Goal: Task Accomplishment & Management: Manage account settings

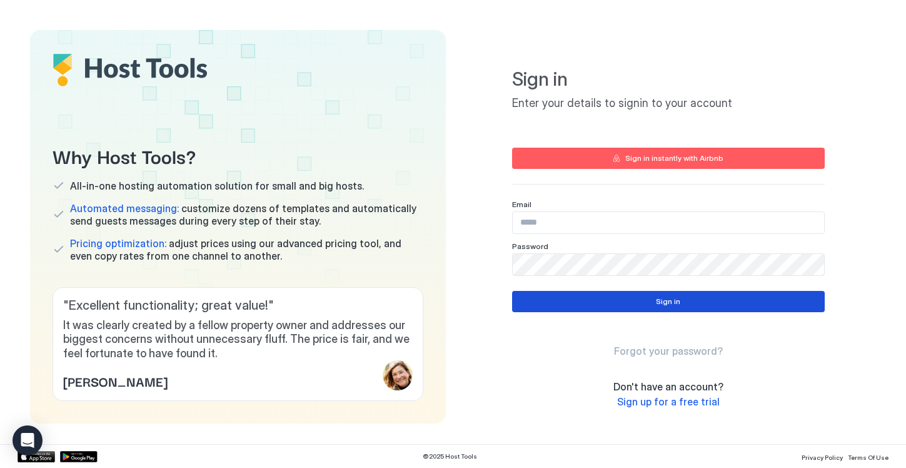
type input "**********"
click at [607, 306] on button "Sign in" at bounding box center [668, 301] width 313 height 21
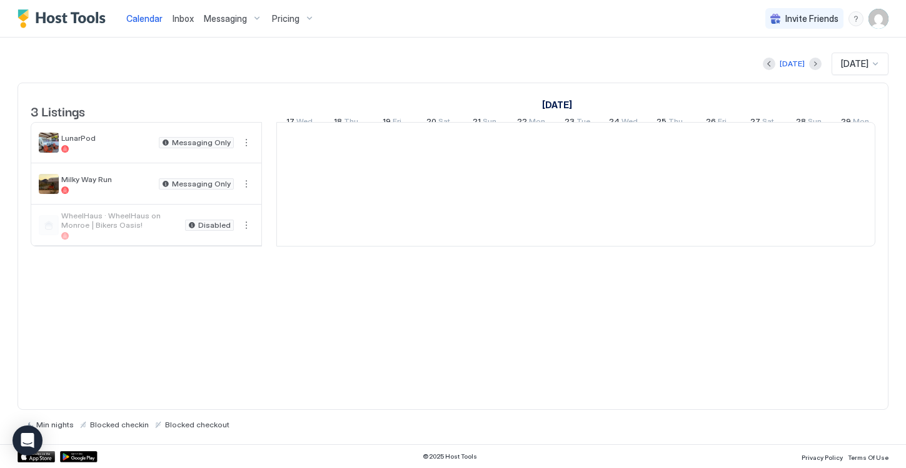
scroll to position [0, 695]
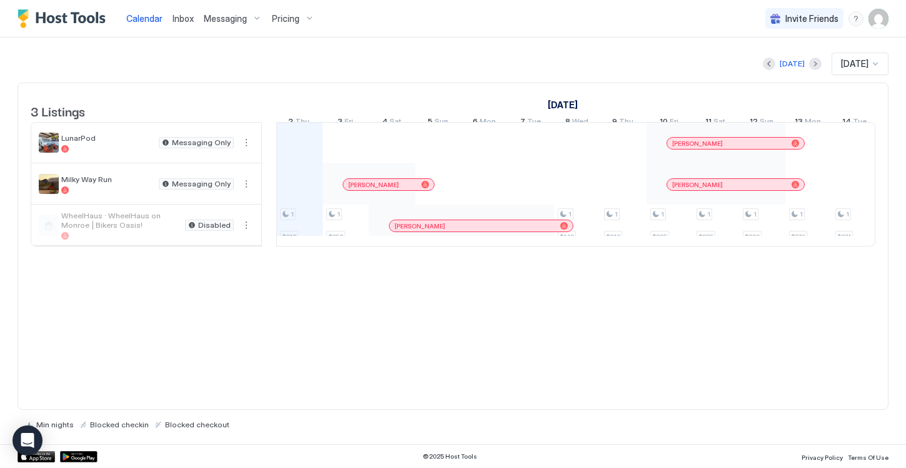
click at [237, 24] on div "Messaging" at bounding box center [233, 18] width 68 height 21
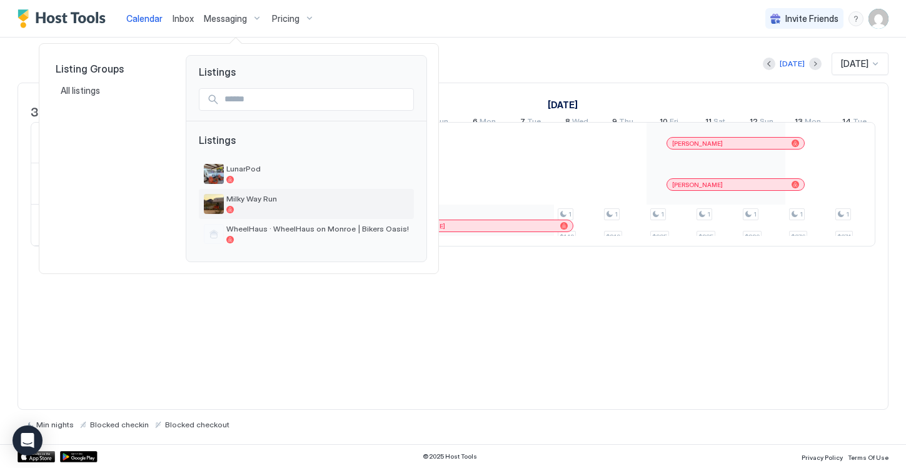
click at [243, 203] on span "Milky Way Run" at bounding box center [317, 198] width 183 height 9
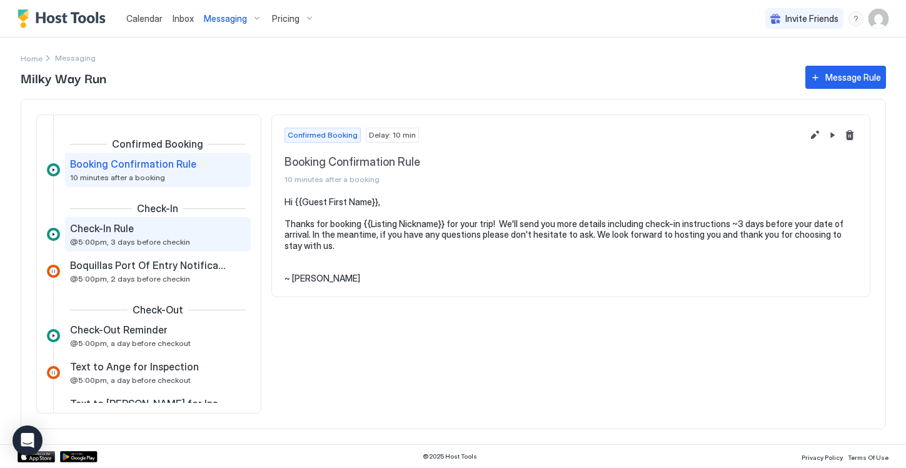
click at [99, 240] on span "@5:00pm, 3 days before checkin" at bounding box center [130, 241] width 120 height 9
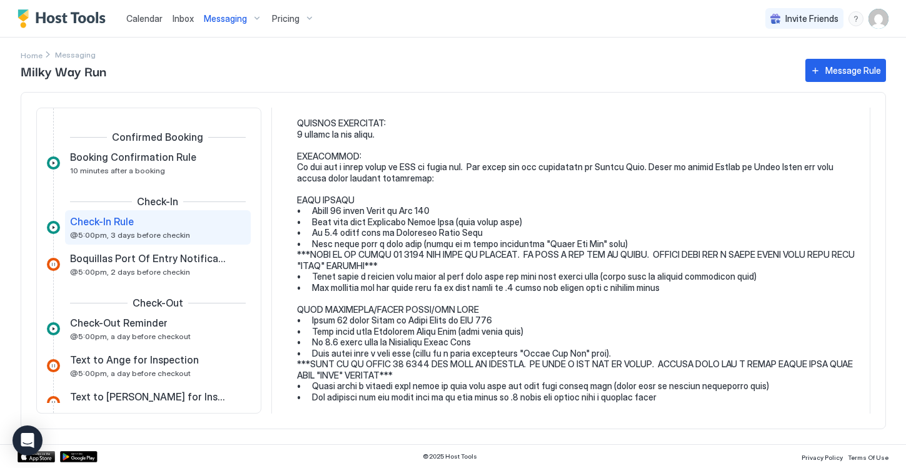
scroll to position [765, 0]
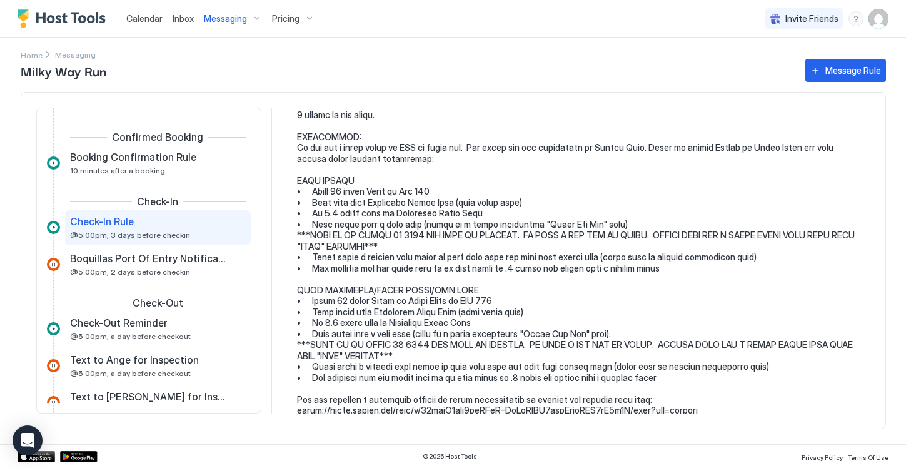
scroll to position [797, 0]
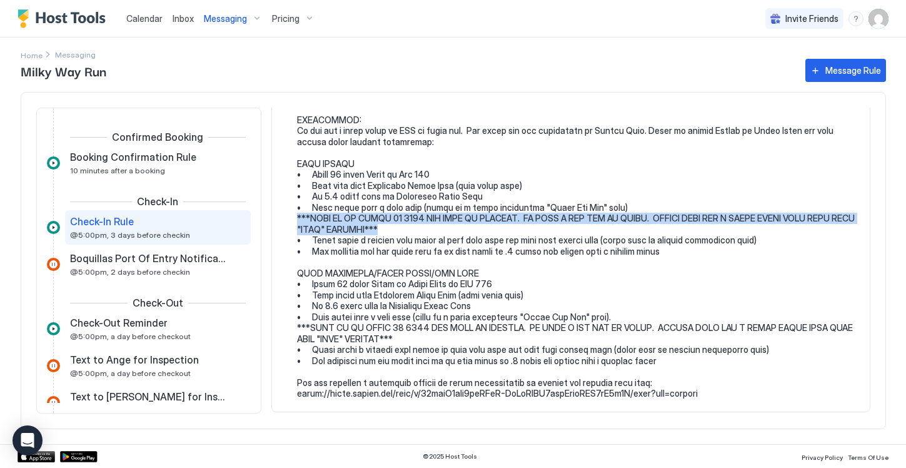
drag, startPoint x: 405, startPoint y: 228, endPoint x: 294, endPoint y: 219, distance: 111.7
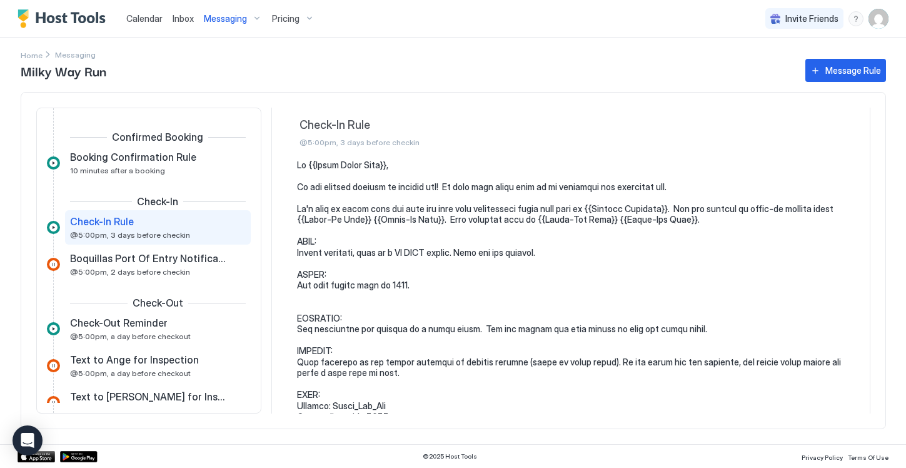
scroll to position [0, 0]
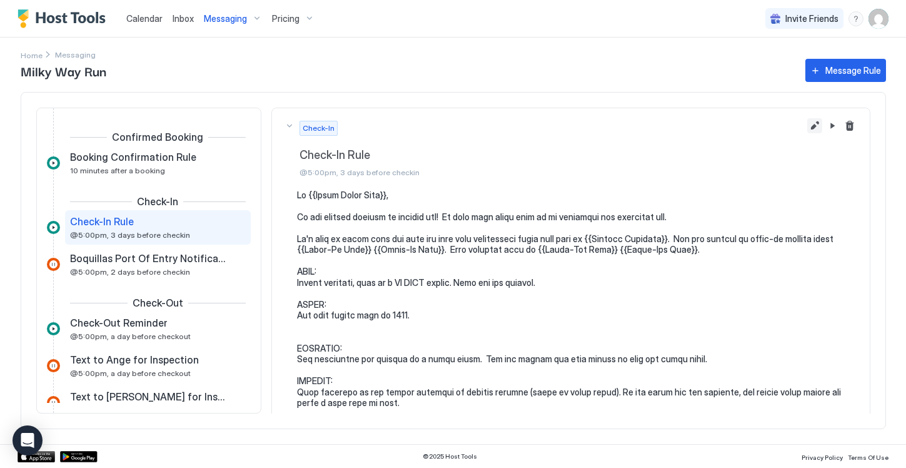
click at [817, 121] on button "Edit message rule" at bounding box center [814, 125] width 15 height 15
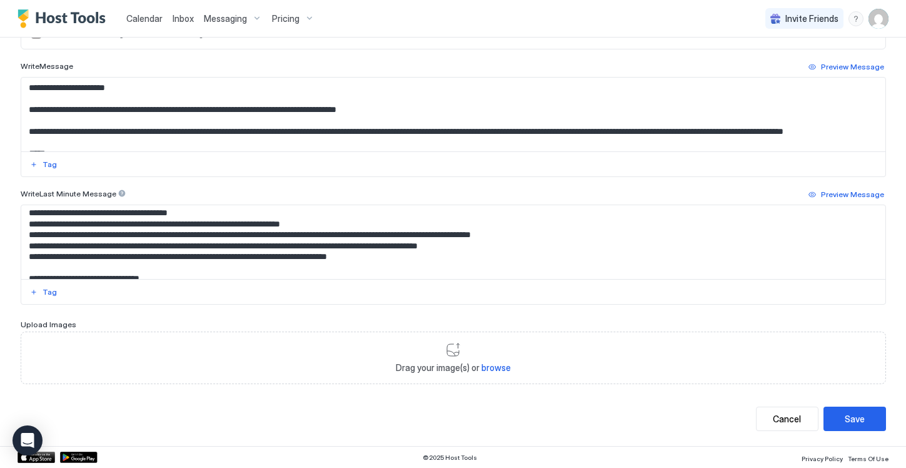
scroll to position [707, 0]
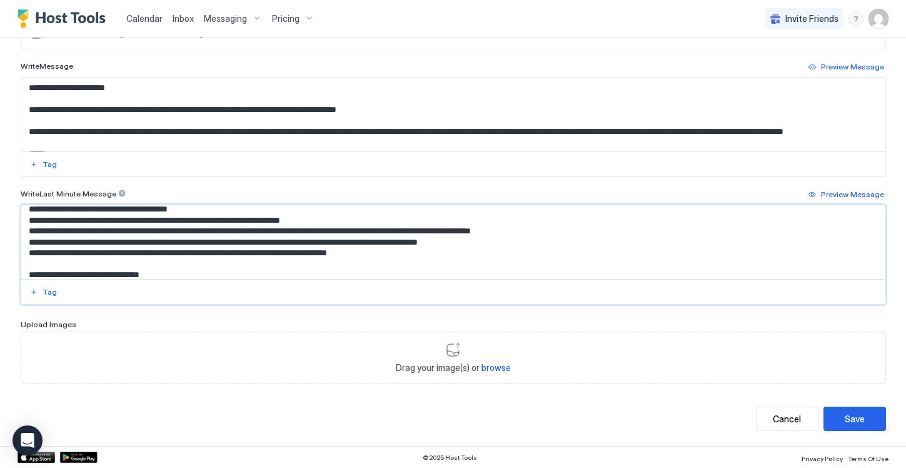
drag, startPoint x: 695, startPoint y: 240, endPoint x: 27, endPoint y: 244, distance: 667.9
click at [27, 244] on textarea "Input Field" at bounding box center [453, 242] width 864 height 74
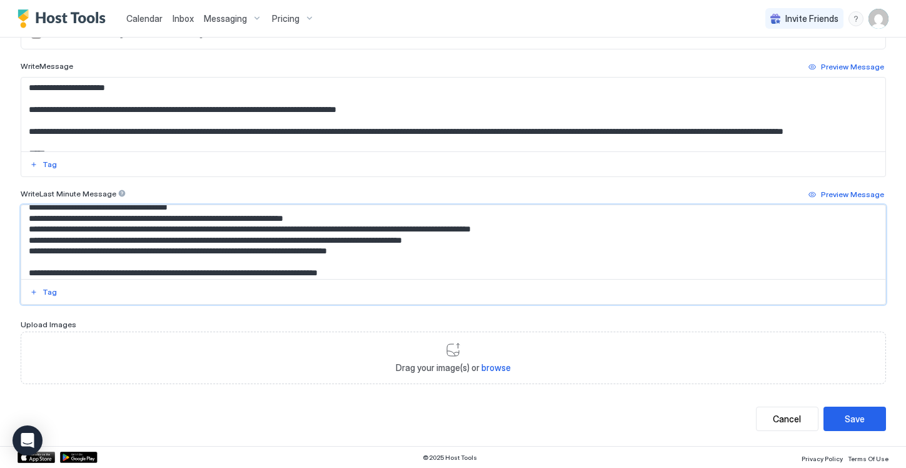
scroll to position [799, 0]
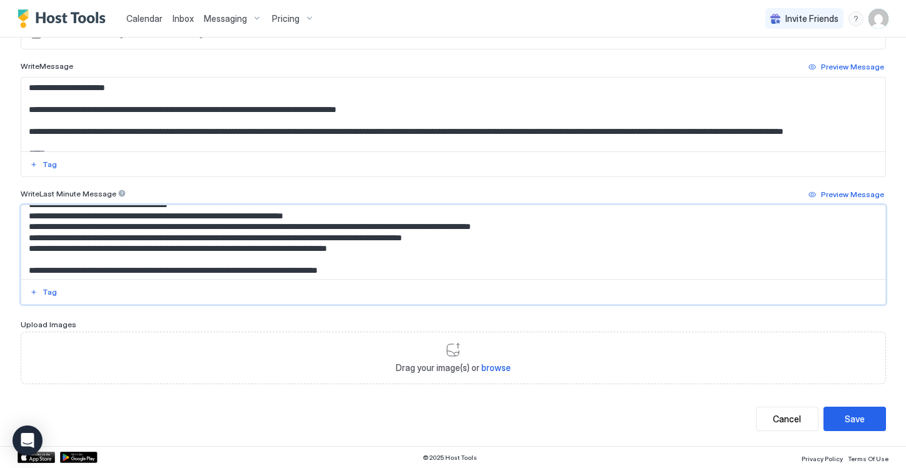
drag, startPoint x: 690, startPoint y: 235, endPoint x: 29, endPoint y: 238, distance: 661.0
click at [29, 238] on textarea "Input Field" at bounding box center [453, 242] width 864 height 74
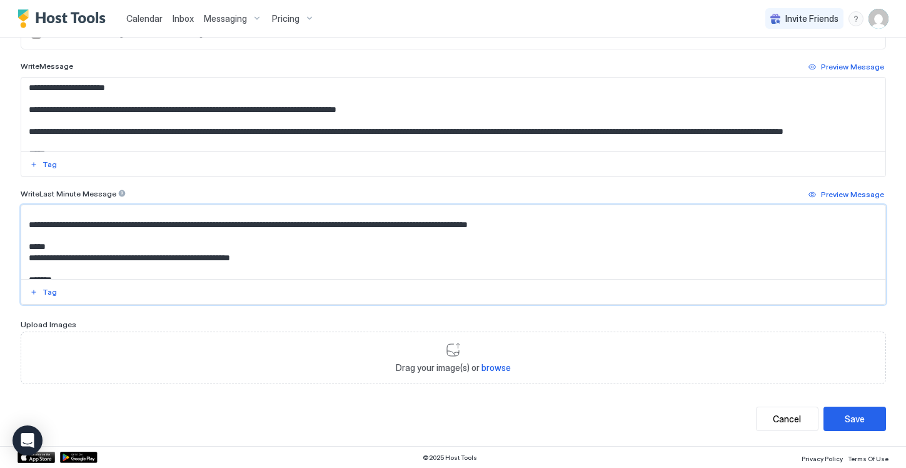
scroll to position [38, 0]
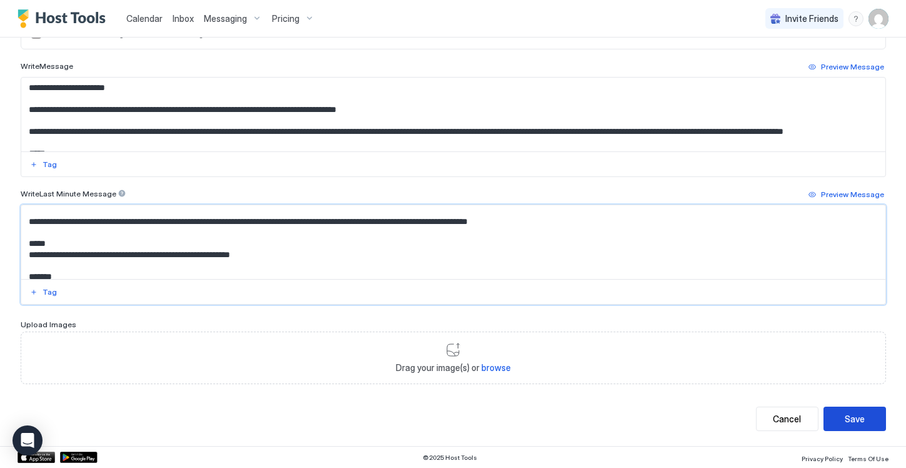
type textarea "**********"
click at [852, 424] on div "Save" at bounding box center [855, 418] width 20 height 13
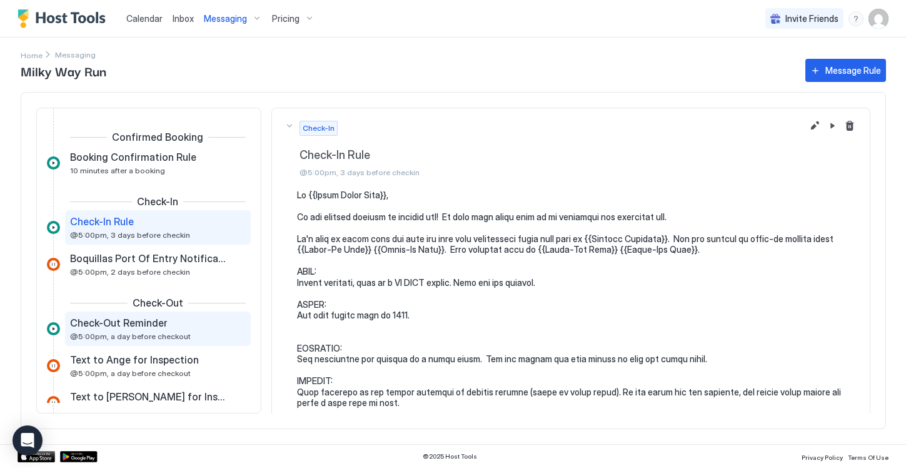
click at [119, 333] on span "@5:00pm, a day before checkout" at bounding box center [130, 335] width 121 height 9
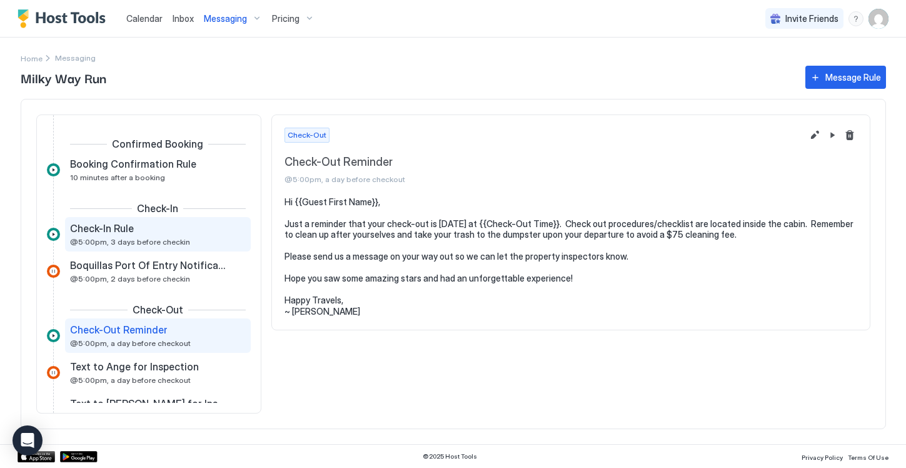
click at [116, 243] on span "@5:00pm, 3 days before checkin" at bounding box center [130, 241] width 120 height 9
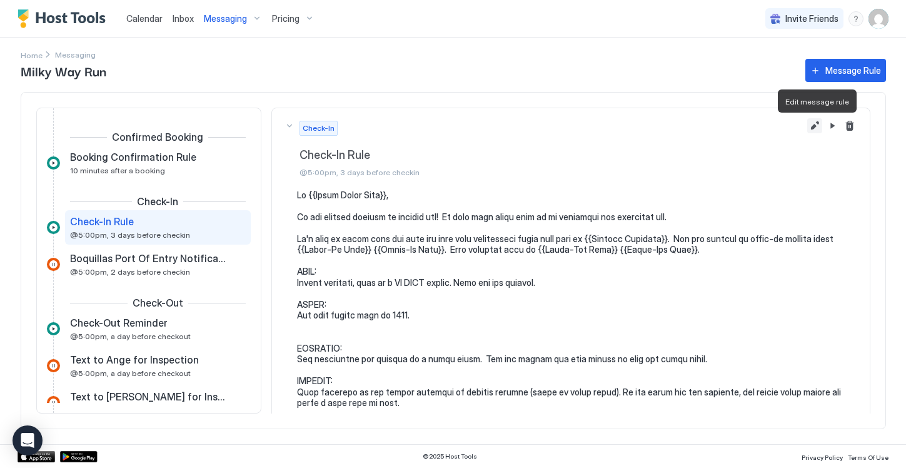
click at [813, 126] on button "Edit message rule" at bounding box center [814, 125] width 15 height 15
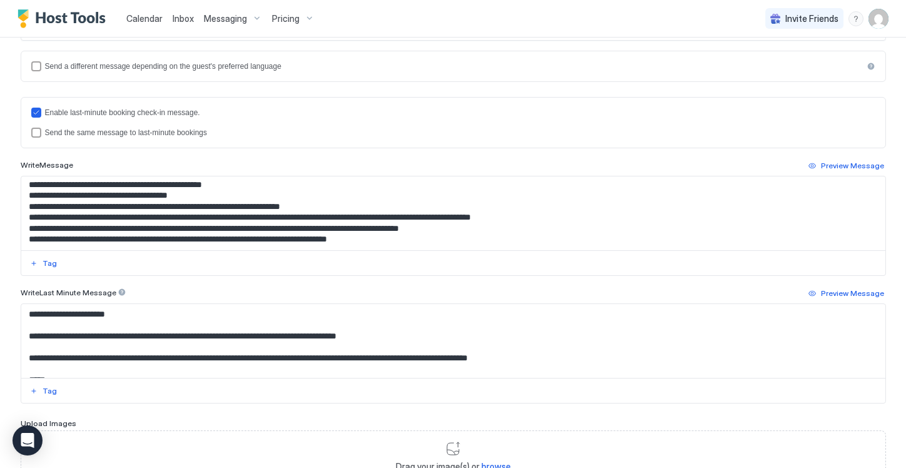
scroll to position [732, 0]
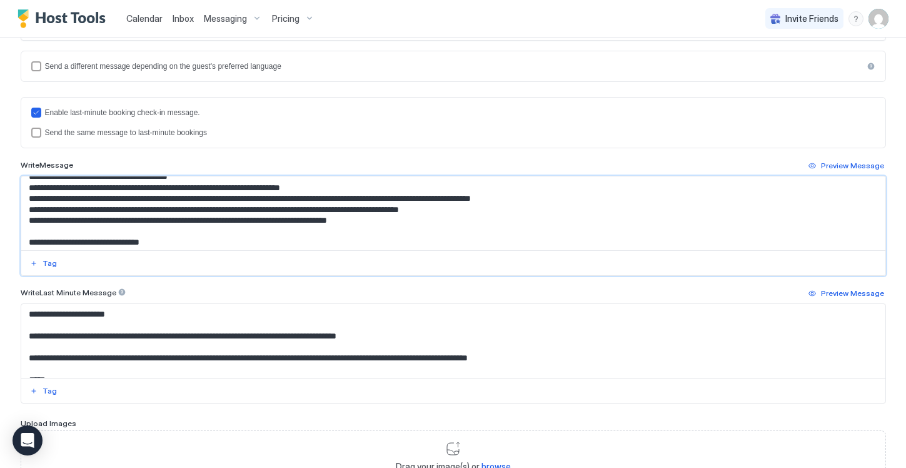
drag, startPoint x: 698, startPoint y: 221, endPoint x: 20, endPoint y: 221, distance: 677.9
click at [21, 221] on div at bounding box center [453, 226] width 865 height 100
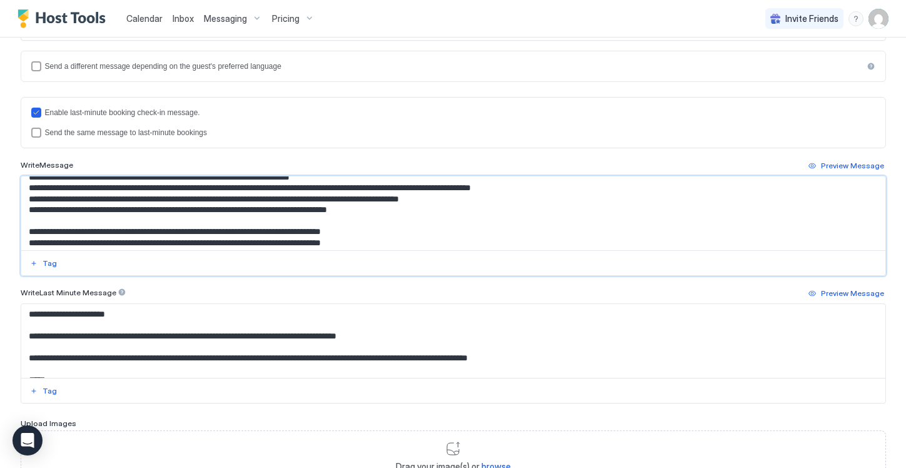
scroll to position [832, 0]
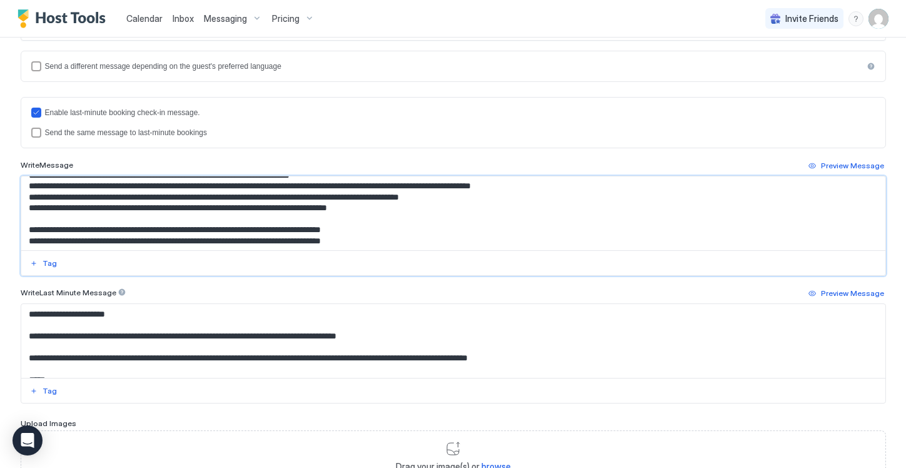
drag, startPoint x: 687, startPoint y: 209, endPoint x: 28, endPoint y: 209, distance: 659.1
click at [28, 209] on textarea "Input Field" at bounding box center [453, 213] width 864 height 74
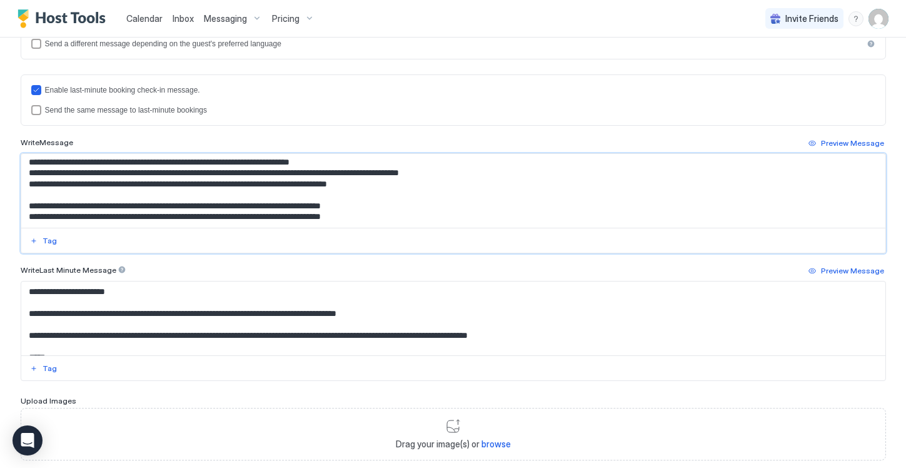
scroll to position [416, 0]
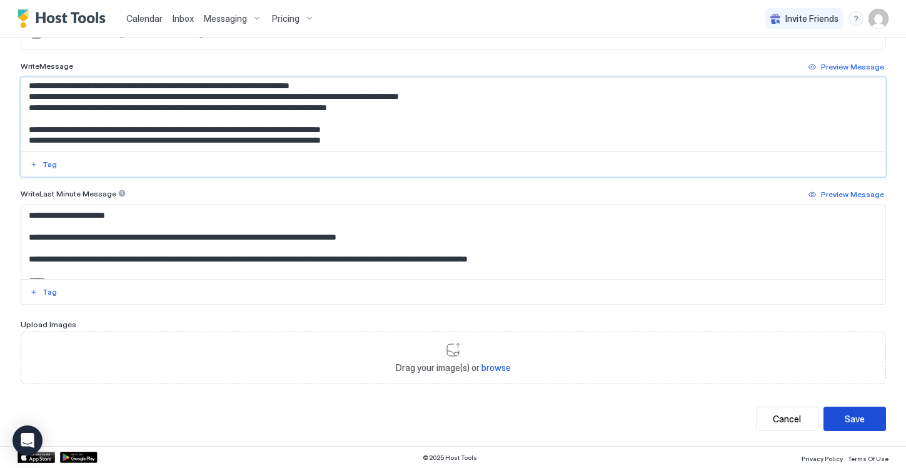
type textarea "**********"
click at [857, 418] on div "Save" at bounding box center [855, 418] width 20 height 13
